Goal: Information Seeking & Learning: Learn about a topic

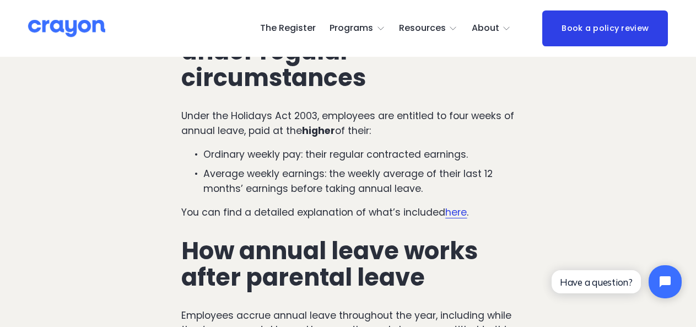
scroll to position [551, 0]
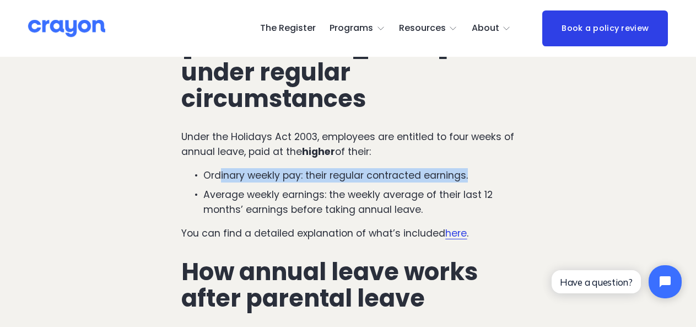
drag, startPoint x: 220, startPoint y: 152, endPoint x: 483, endPoint y: 153, distance: 263.0
click at [483, 168] on p "Ordinary weekly pay: their regular contracted earnings." at bounding box center [358, 175] width 311 height 14
click at [468, 168] on p "Ordinary weekly pay: their regular contracted earnings." at bounding box center [358, 175] width 311 height 14
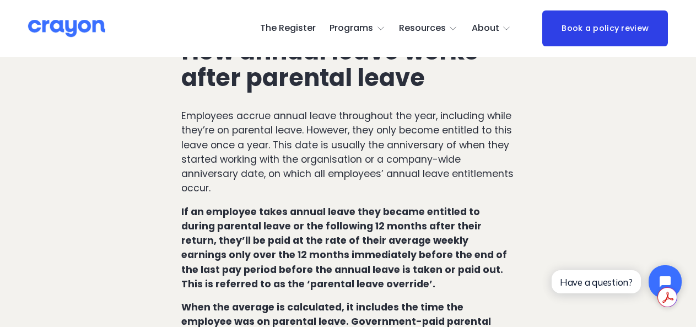
scroll to position [827, 0]
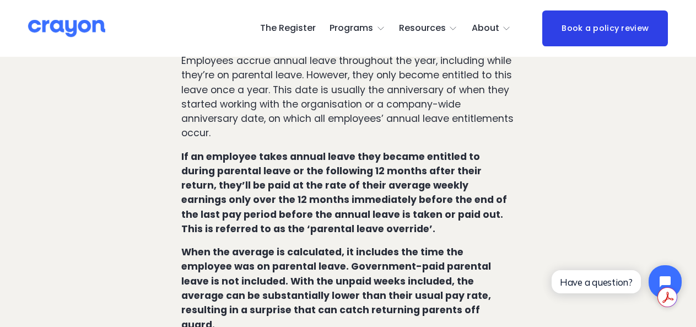
drag, startPoint x: 296, startPoint y: 168, endPoint x: 393, endPoint y: 207, distance: 104.6
click at [393, 207] on p "If an employee takes annual leave they became entitled to during parental leave…" at bounding box center [347, 192] width 333 height 87
click at [375, 211] on p "If an employee takes annual leave they became entitled to during parental leave…" at bounding box center [347, 192] width 333 height 87
drag, startPoint x: 338, startPoint y: 214, endPoint x: 164, endPoint y: 147, distance: 186.0
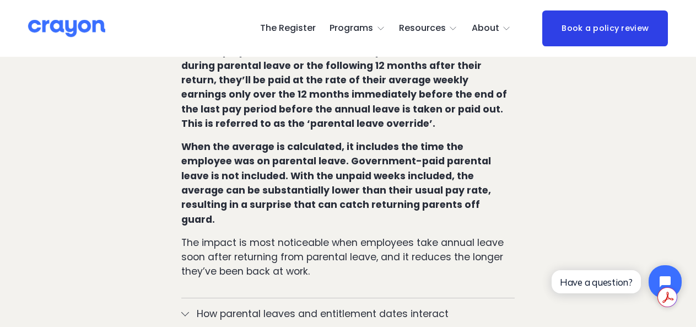
scroll to position [937, 0]
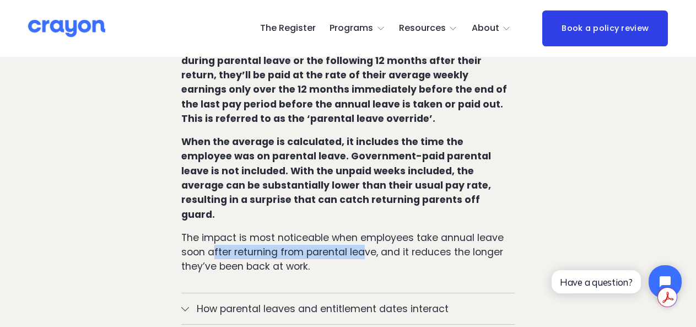
drag, startPoint x: 211, startPoint y: 215, endPoint x: 370, endPoint y: 216, distance: 158.8
click at [363, 230] on p "The impact is most noticeable when employees take annual leave soon after retur…" at bounding box center [347, 252] width 333 height 44
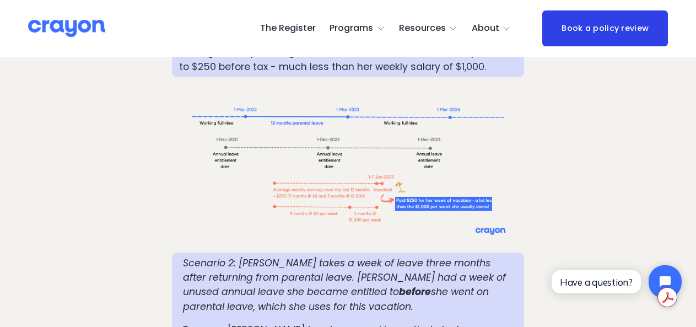
scroll to position [1544, 0]
